Goal: Find specific page/section: Find specific page/section

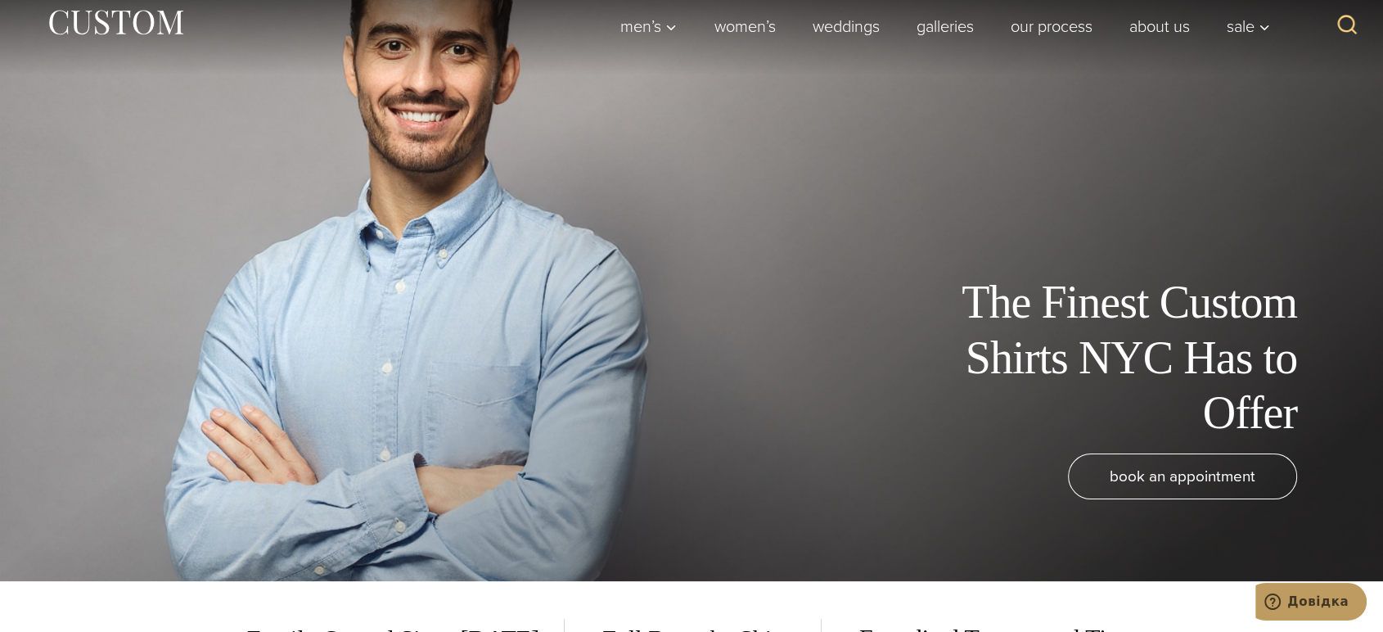
scroll to position [91, 0]
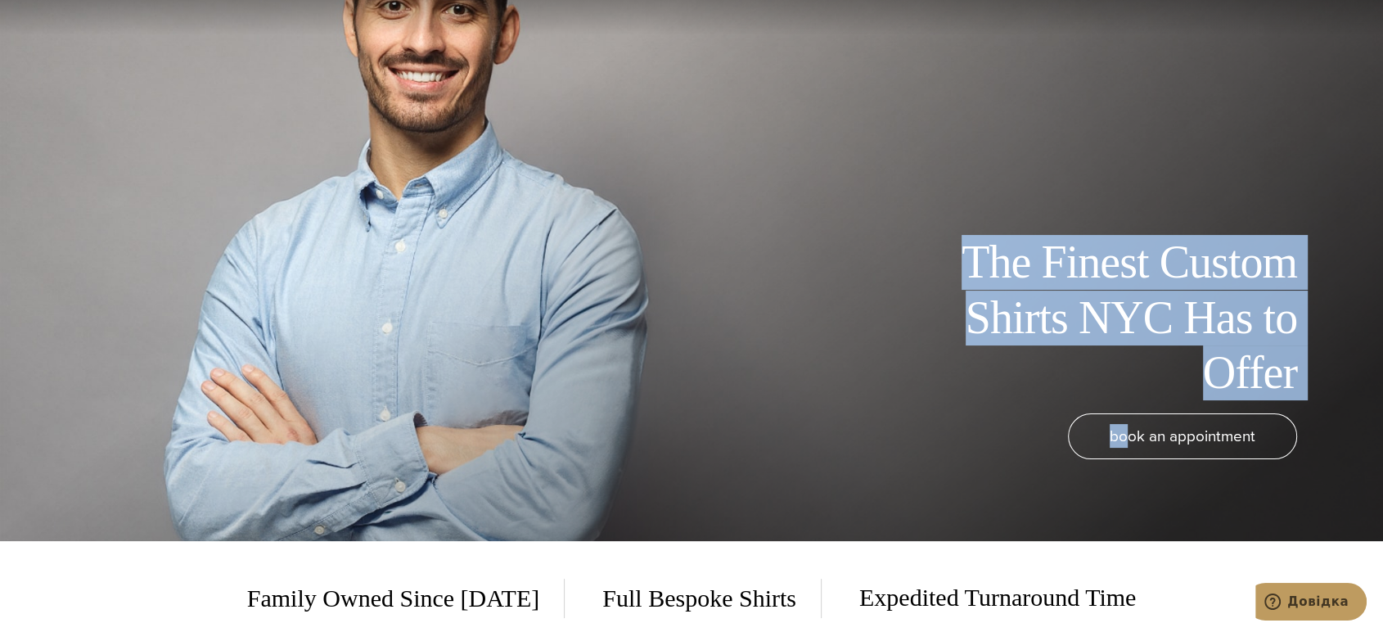
drag, startPoint x: 839, startPoint y: 225, endPoint x: 1126, endPoint y: 466, distance: 374.8
click at [1126, 466] on div "The Finest Custom Shirts NYC Has to Offer book an appointment" at bounding box center [691, 225] width 1343 height 632
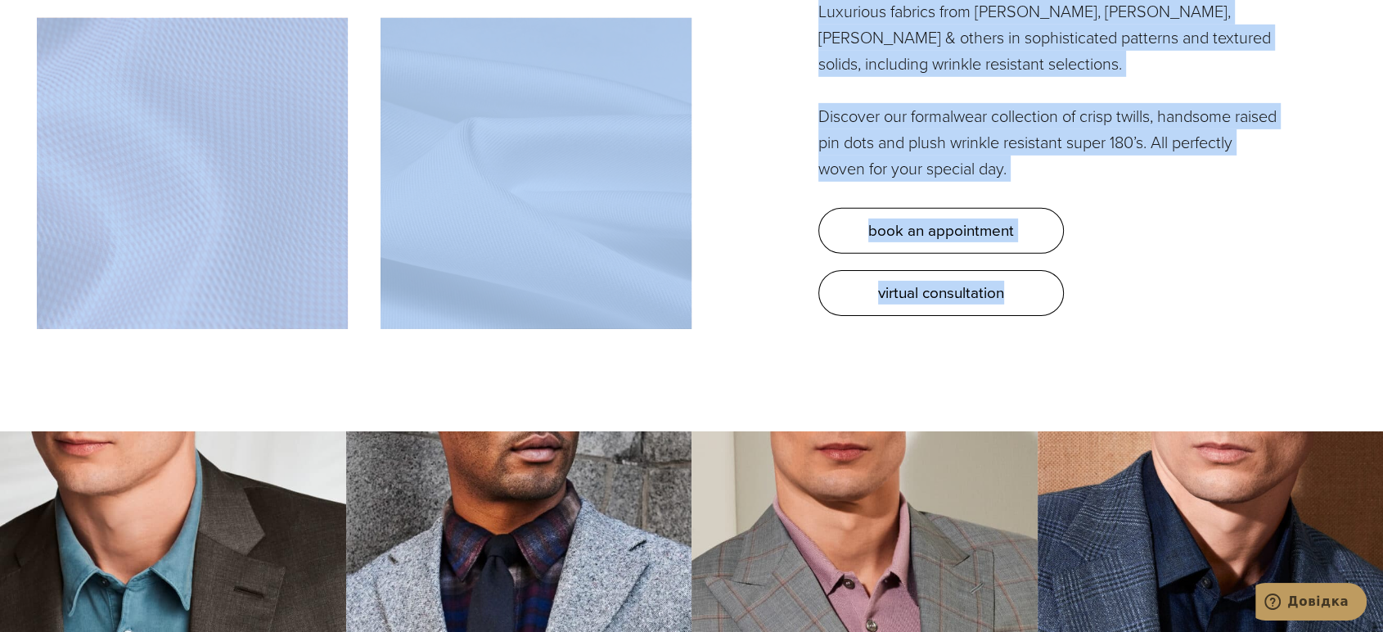
click at [1094, 361] on div "Custom Shirt Fabrics that Feel as Good as They Fit Drape Yourself in Luxury Ele…" at bounding box center [692, 1] width 1310 height 819
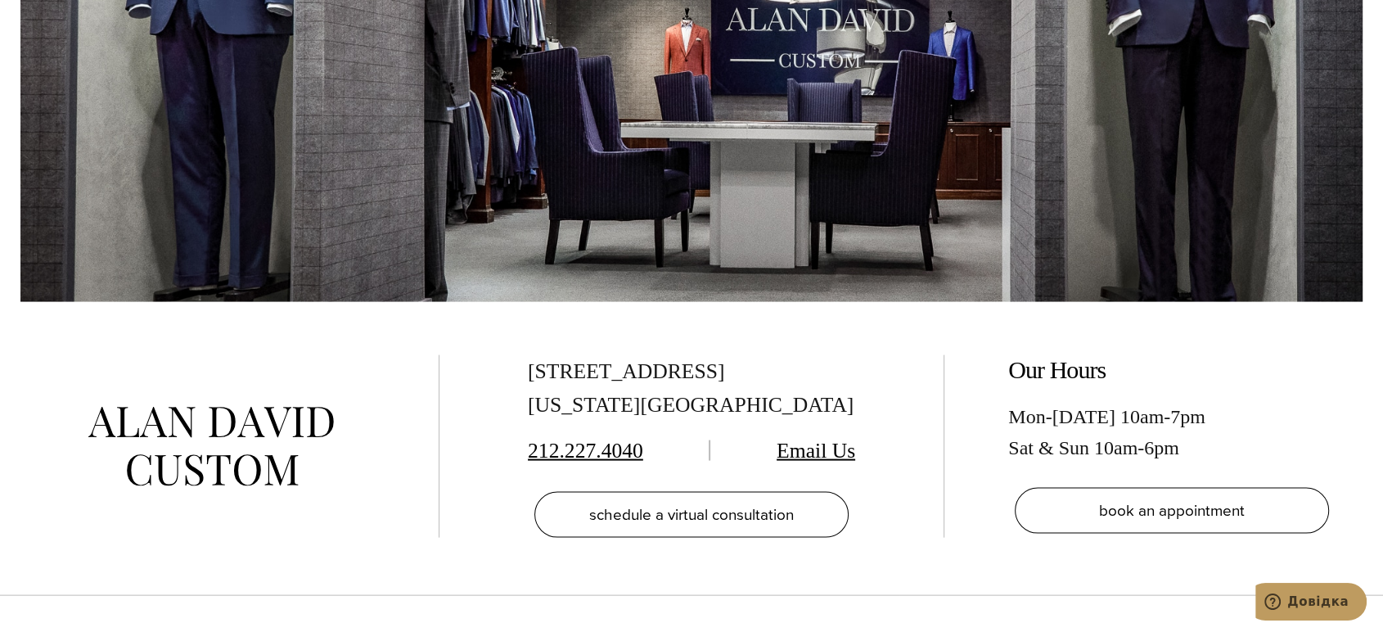
scroll to position [9459, 0]
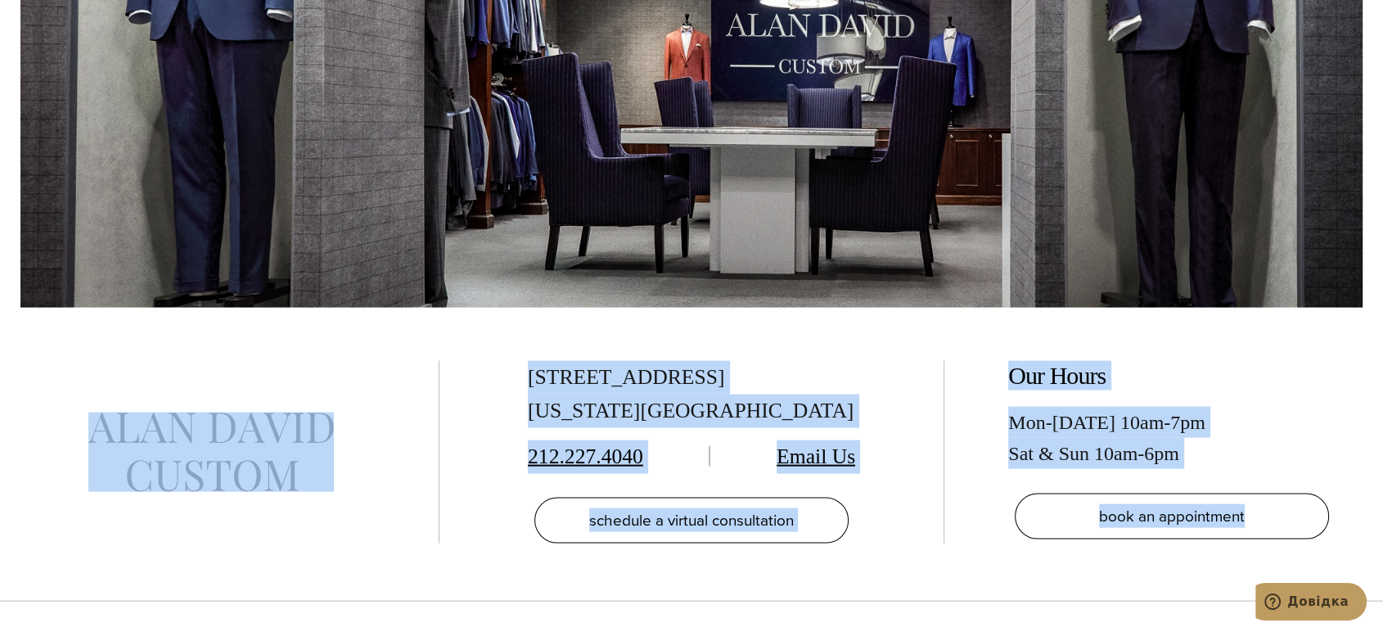
click at [1359, 533] on div "Our Hours Mon-Friday 10am-7pm Sat & Sun 10am-6pm book an appointment" at bounding box center [1164, 452] width 440 height 183
click at [1299, 372] on h2 "Our Hours" at bounding box center [1172, 375] width 327 height 29
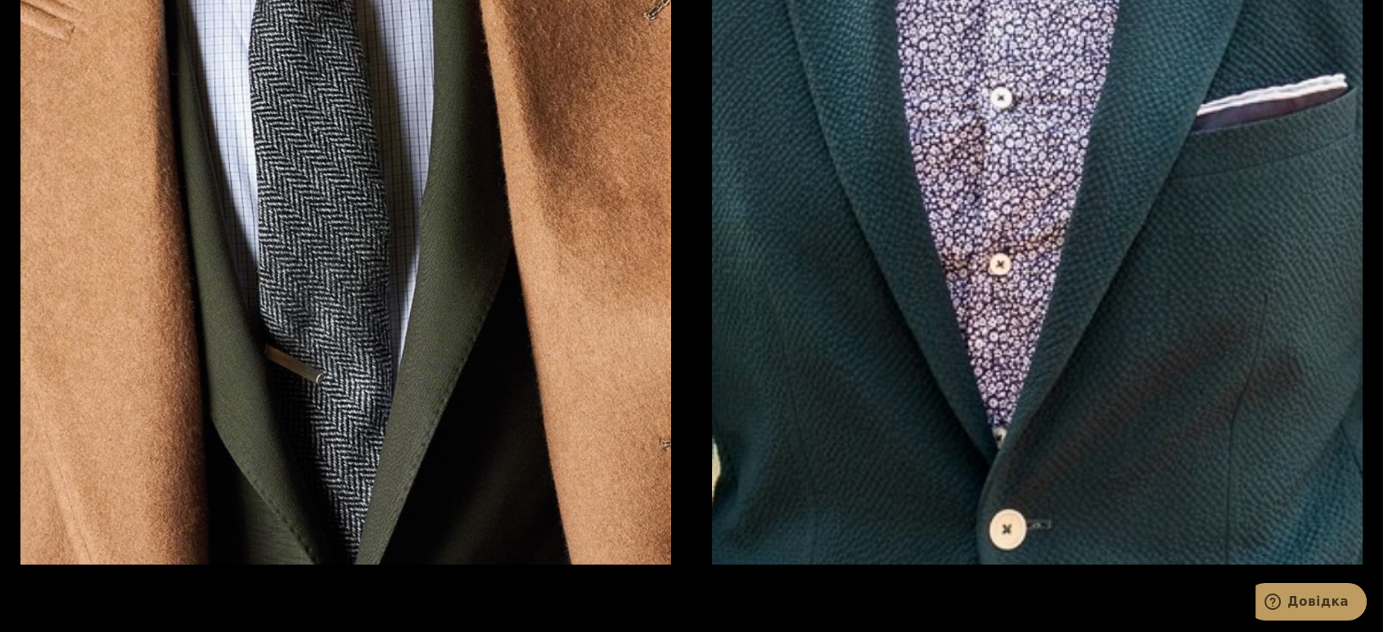
scroll to position [3274, 0]
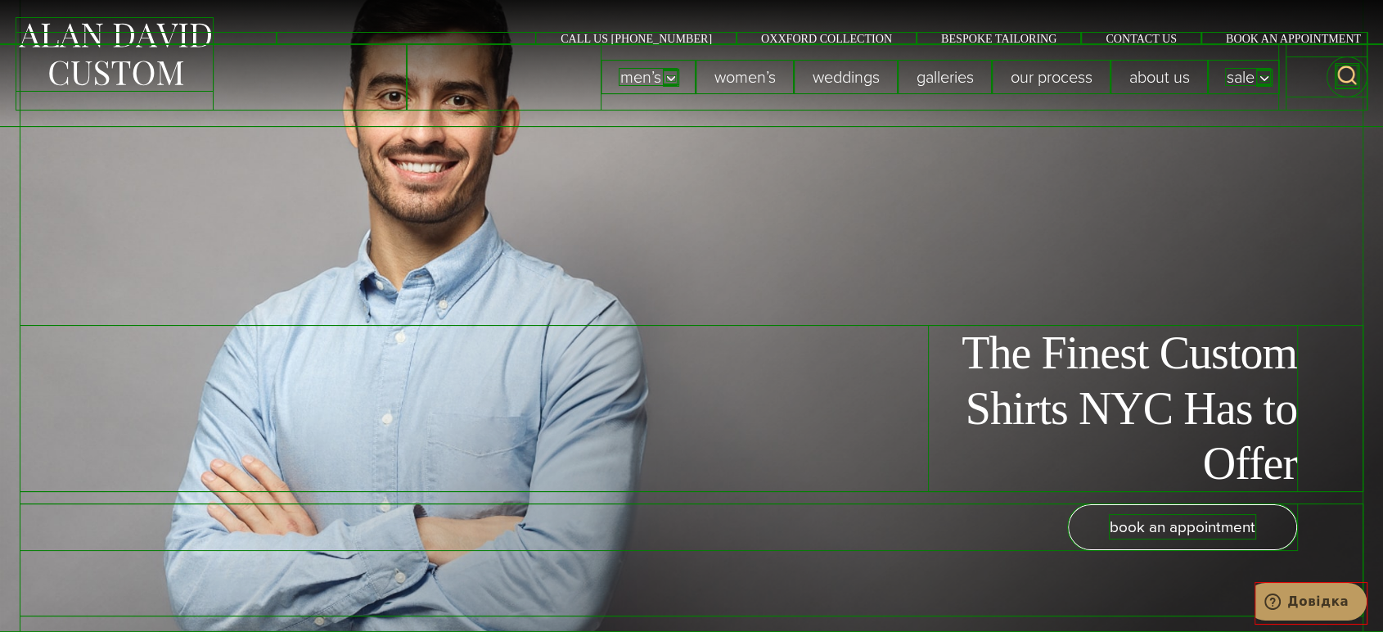
click at [1336, 250] on div "The Finest Custom Shirts NYC Has to Offer book an appointment" at bounding box center [691, 316] width 1343 height 632
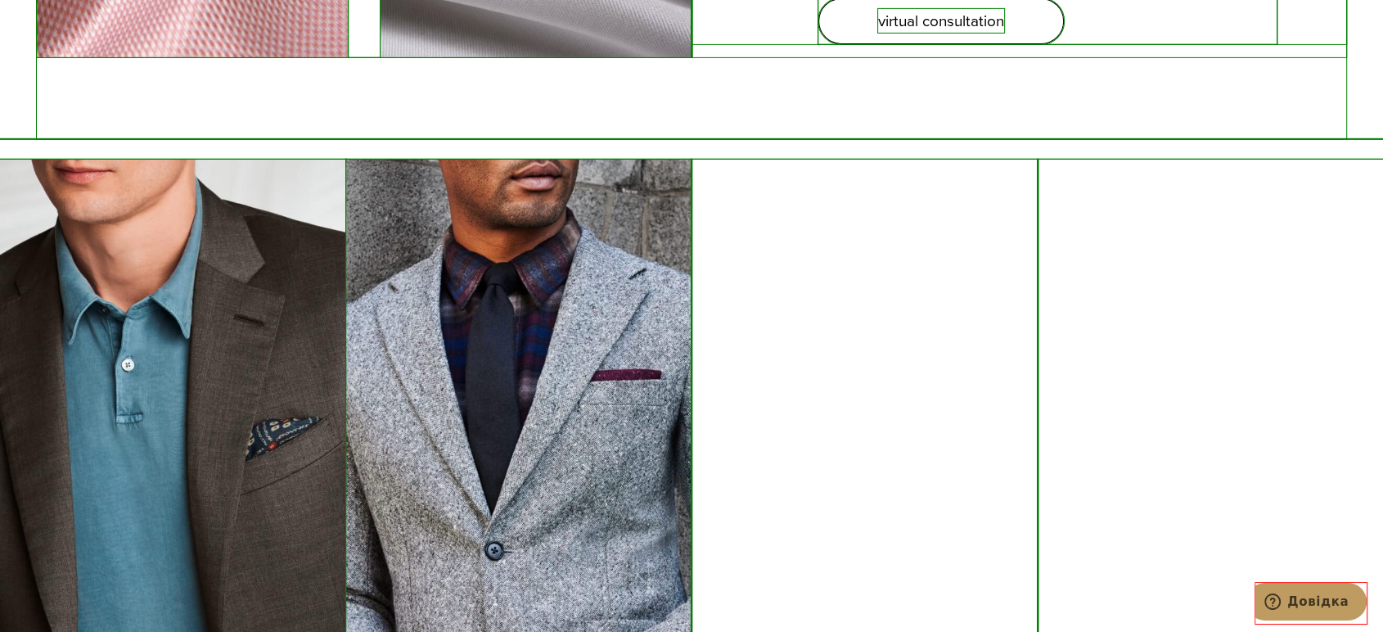
scroll to position [5457, 0]
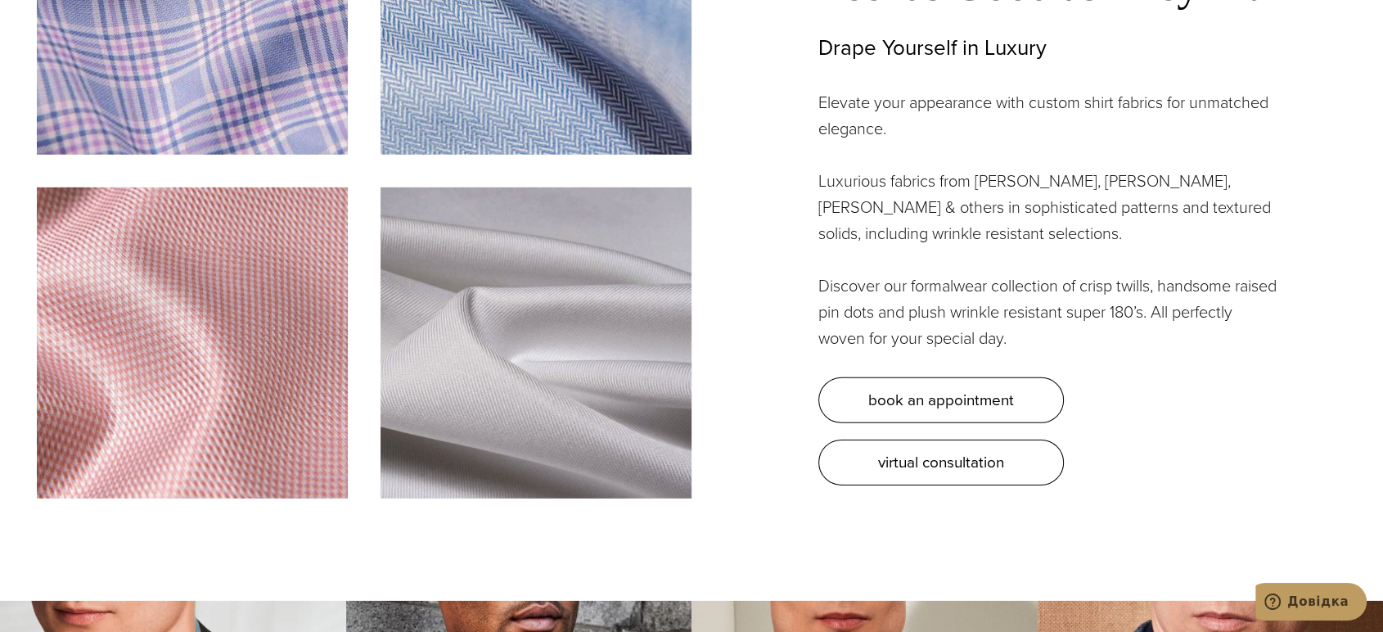
scroll to position [5003, 0]
